Goal: Navigation & Orientation: Find specific page/section

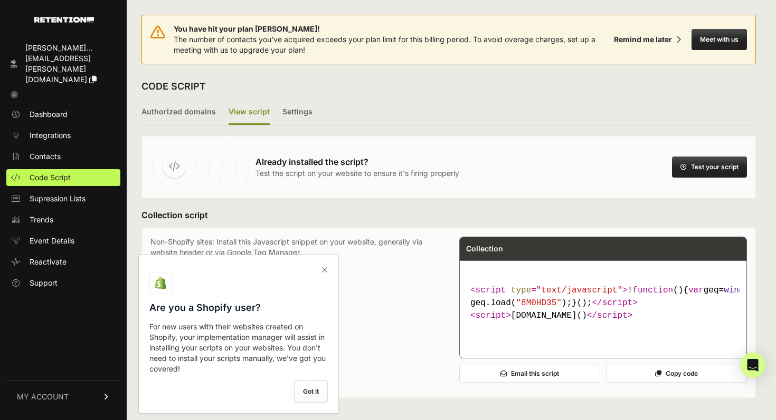
scroll to position [58, 0]
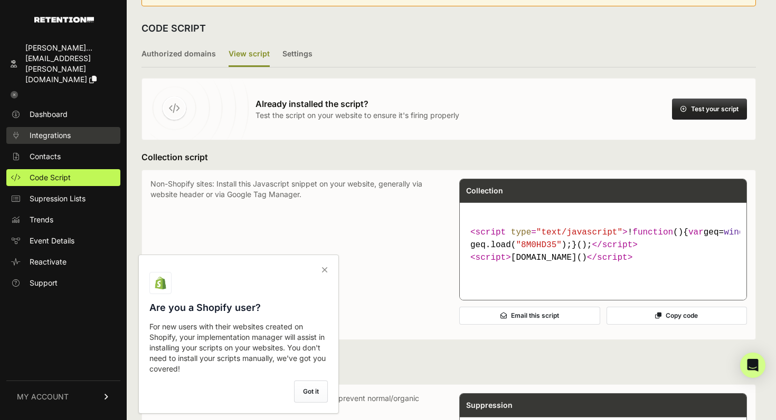
click at [67, 130] on span "Integrations" at bounding box center [50, 135] width 41 height 11
click at [60, 130] on span "Integrations" at bounding box center [50, 135] width 41 height 11
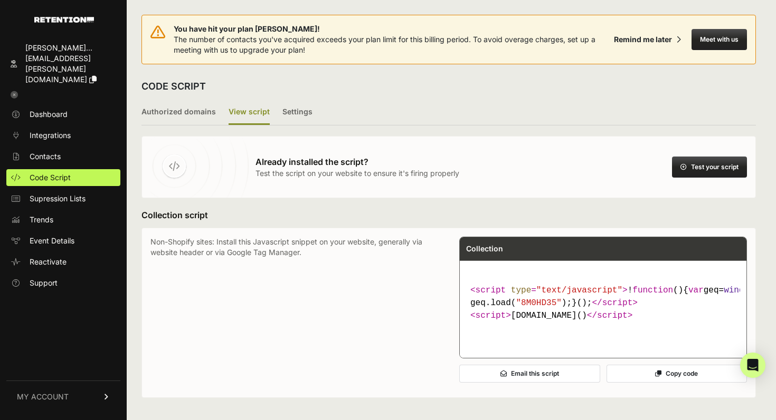
scroll to position [58, 0]
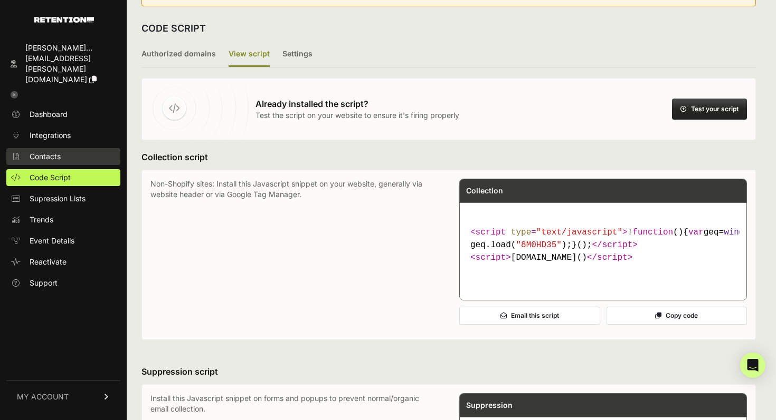
click at [50, 151] on span "Contacts" at bounding box center [45, 156] width 31 height 11
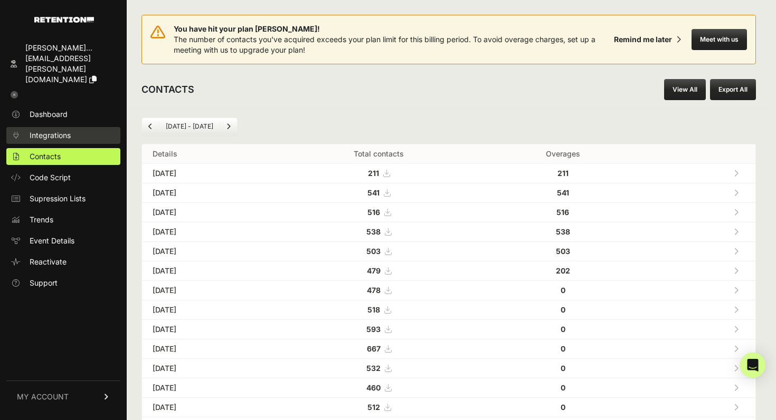
click at [59, 130] on span "Integrations" at bounding box center [50, 135] width 41 height 11
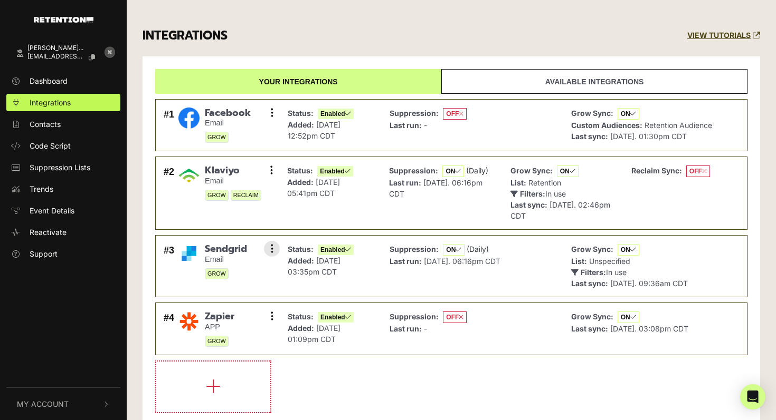
scroll to position [99, 0]
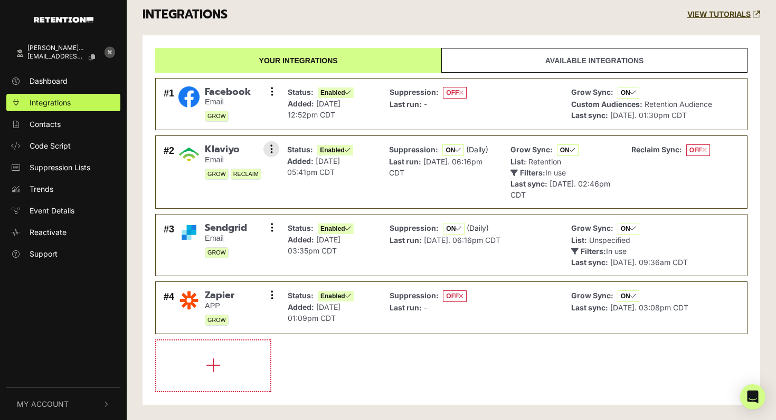
click at [339, 188] on div "Status: Enabled Added: Aug 18, 2025 05:41pm CDT" at bounding box center [320, 172] width 66 height 56
